Goal: Task Accomplishment & Management: Complete application form

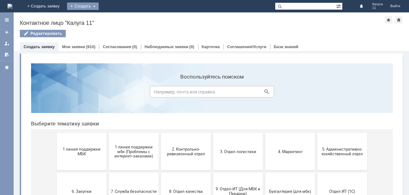
drag, startPoint x: 133, startPoint y: 6, endPoint x: 134, endPoint y: 12, distance: 5.9
click at [99, 8] on div "Создать" at bounding box center [83, 5] width 32 height 7
click at [115, 20] on link "Заявка" at bounding box center [91, 18] width 47 height 7
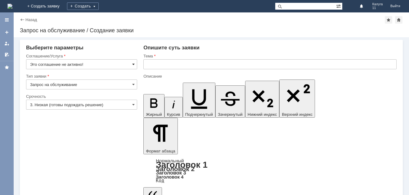
click at [134, 65] on span at bounding box center [133, 64] width 2 height 5
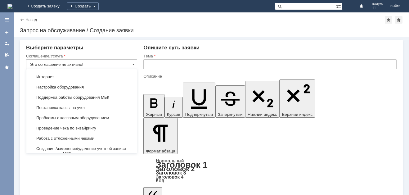
scroll to position [663, 0]
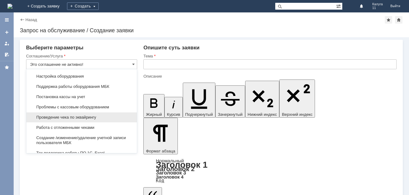
click at [94, 120] on span "Проведение чека по эквайрингу" at bounding box center [81, 117] width 103 height 5
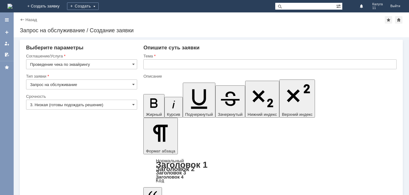
type input "Проведение чека по эквайрингу"
click at [134, 104] on span at bounding box center [133, 104] width 2 height 5
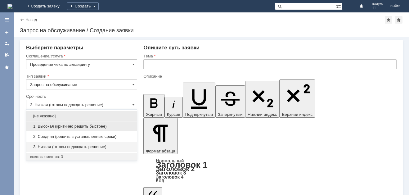
click at [83, 128] on span "1. Высокая (критично решить быстрее)" at bounding box center [81, 126] width 103 height 5
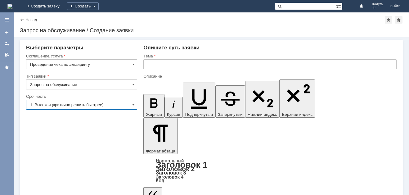
type input "1. Высокая (критично решить быстрее)"
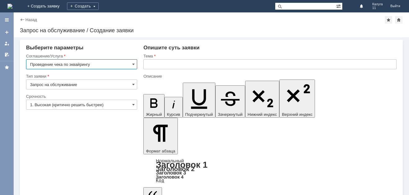
click at [31, 64] on input "Проведение чека по эквайрингу" at bounding box center [81, 64] width 111 height 10
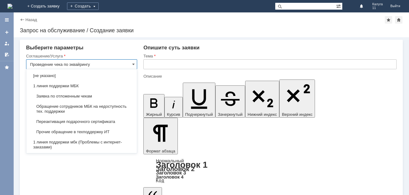
scroll to position [716, 0]
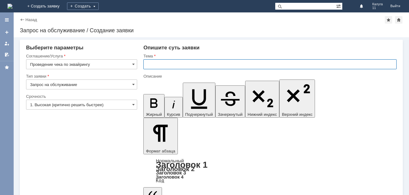
click at [160, 65] on input "text" at bounding box center [269, 64] width 253 height 10
type input "Проведение чека по эквайрингу"
paste input "Проведение чека по эквайрингу"
type input "Проведение чека по эквайрингу"
